Goal: Transaction & Acquisition: Book appointment/travel/reservation

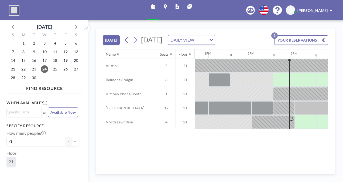
scroll to position [0, 604]
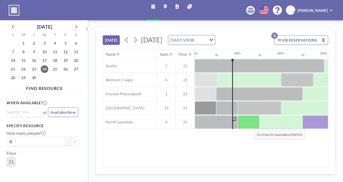
click at [250, 129] on div at bounding box center [249, 121] width 22 height 13
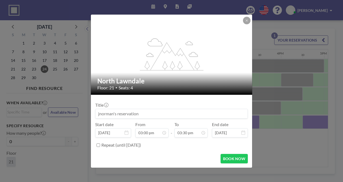
click at [149, 110] on input at bounding box center [171, 113] width 152 height 9
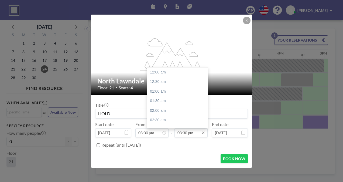
scroll to position [297, 0]
type input "HOLD"
click at [188, 133] on input "03:30 pm" at bounding box center [190, 132] width 33 height 9
click at [163, 83] on div "04:00 pm" at bounding box center [178, 82] width 63 height 10
type input "04:00 pm"
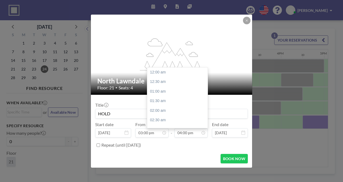
scroll to position [307, 0]
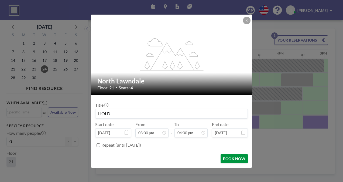
click at [228, 154] on button "BOOK NOW" at bounding box center [233, 158] width 27 height 9
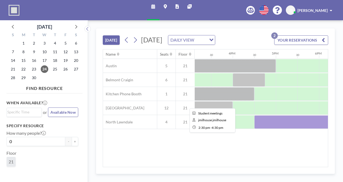
scroll to position [0, 610]
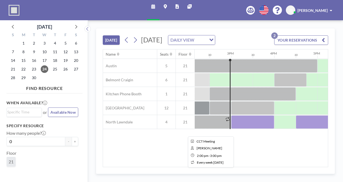
click at [220, 127] on div at bounding box center [209, 121] width 43 height 13
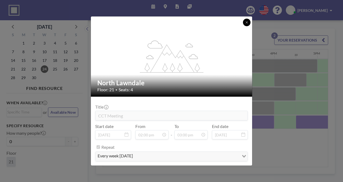
click at [246, 26] on button at bounding box center [247, 23] width 8 height 8
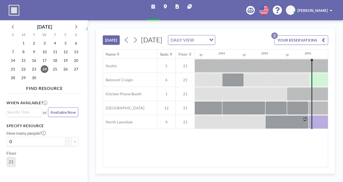
scroll to position [0, 604]
